Goal: Information Seeking & Learning: Learn about a topic

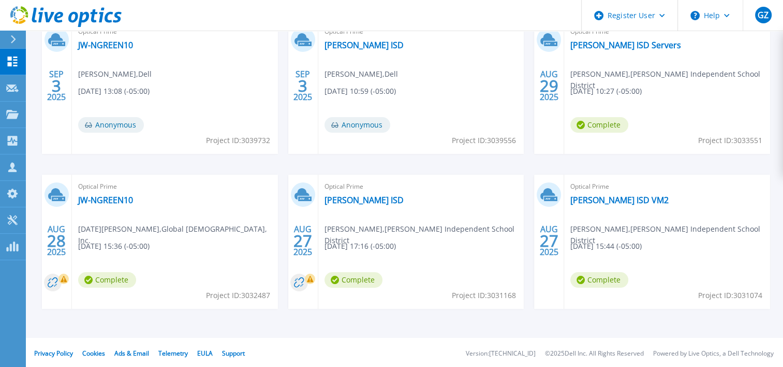
scroll to position [207, 0]
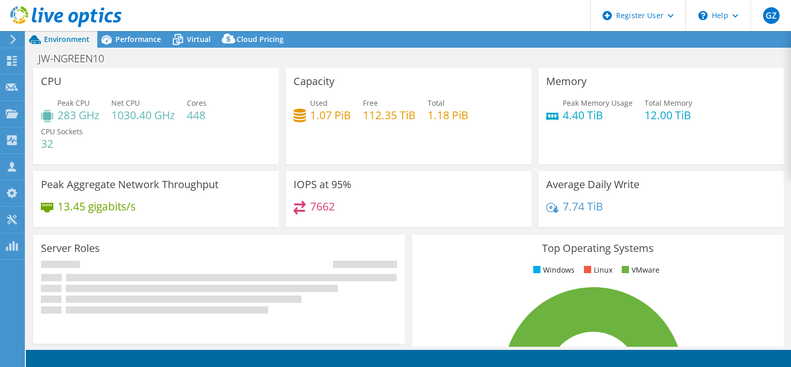
select select "USD"
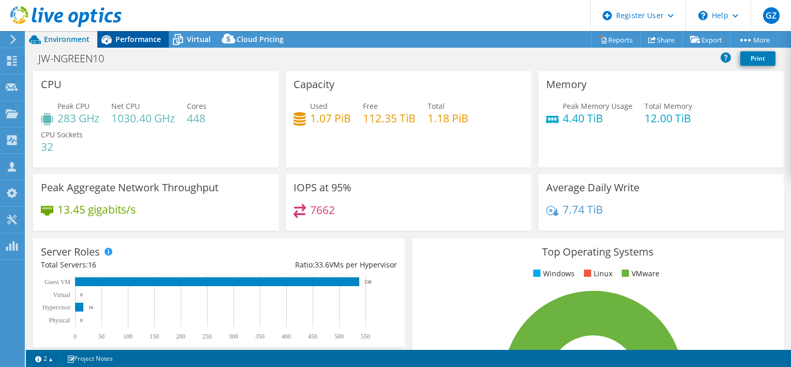
click at [137, 46] on div "Performance" at bounding box center [132, 39] width 71 height 17
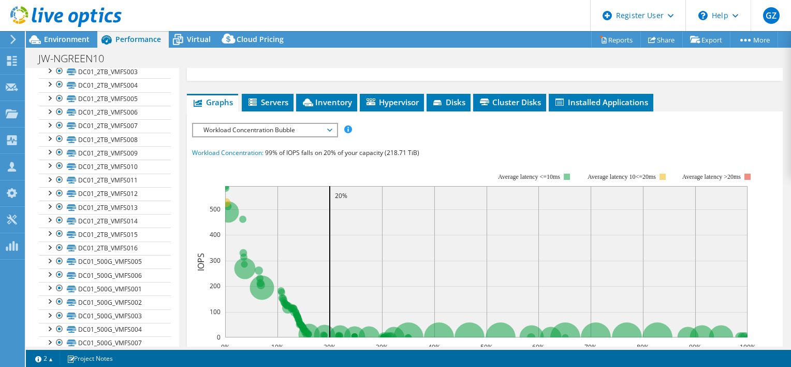
scroll to position [188, 0]
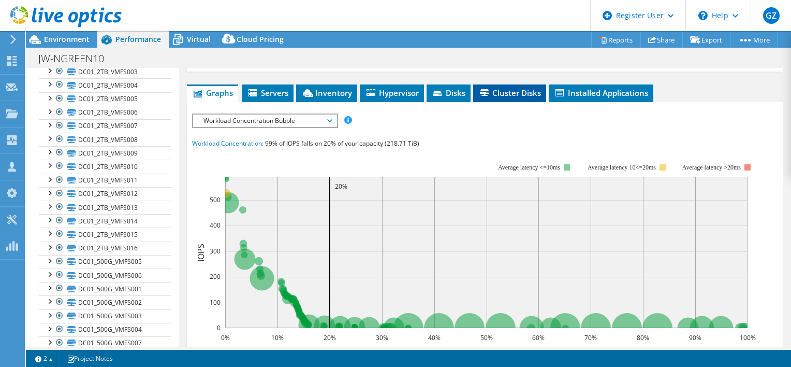
click at [525, 98] on span "Cluster Disks" at bounding box center [509, 93] width 63 height 10
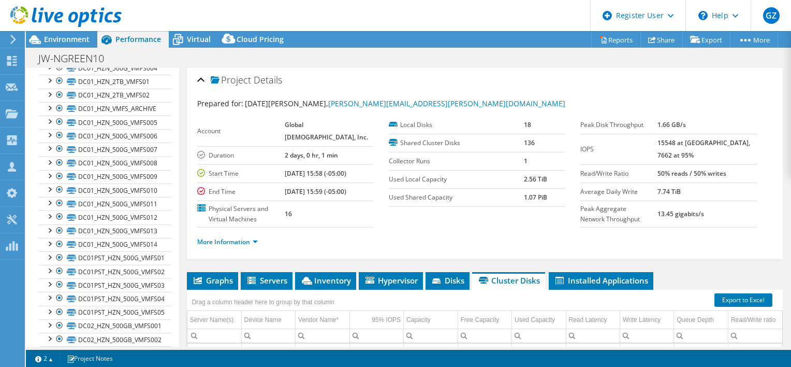
scroll to position [1748, 0]
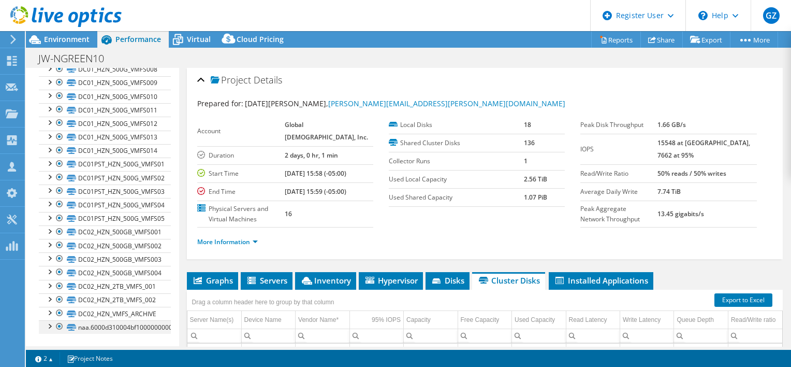
click at [50, 327] on div at bounding box center [49, 325] width 10 height 10
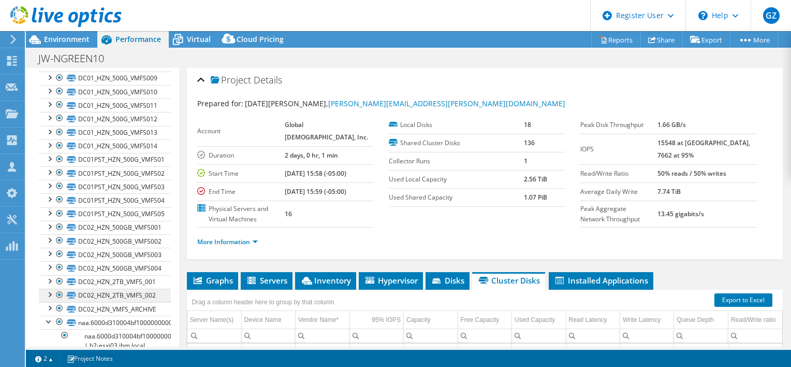
scroll to position [1794, 0]
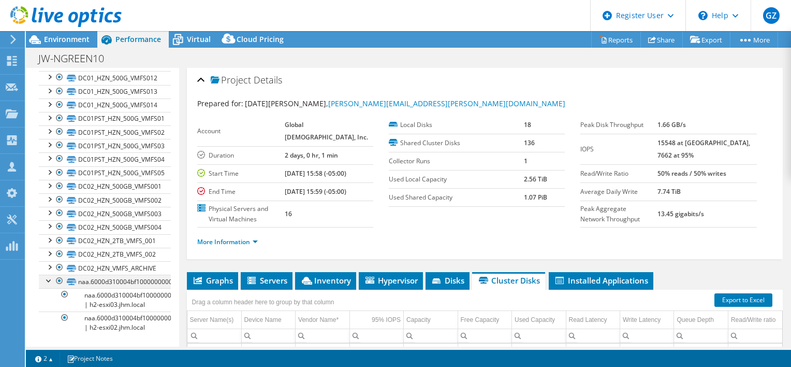
click at [46, 282] on div at bounding box center [49, 279] width 10 height 10
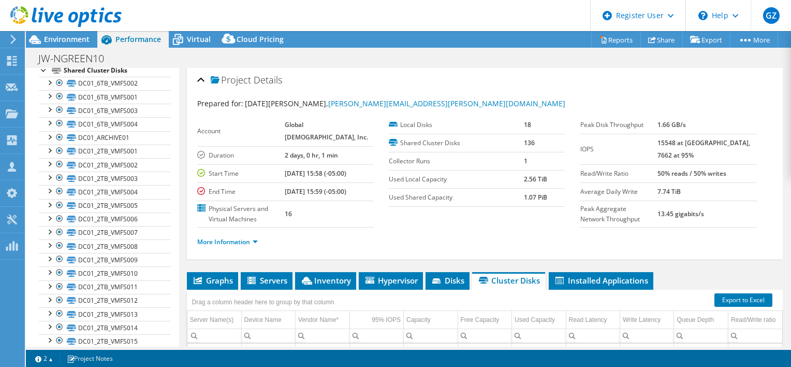
scroll to position [0, 0]
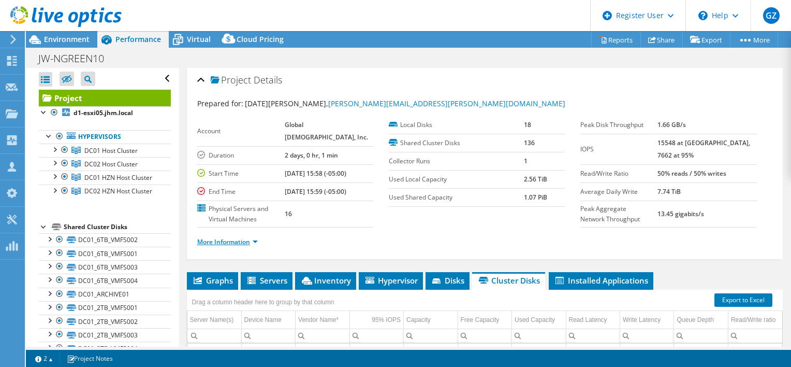
click at [224, 246] on link "More Information" at bounding box center [227, 241] width 61 height 9
